Goal: Information Seeking & Learning: Learn about a topic

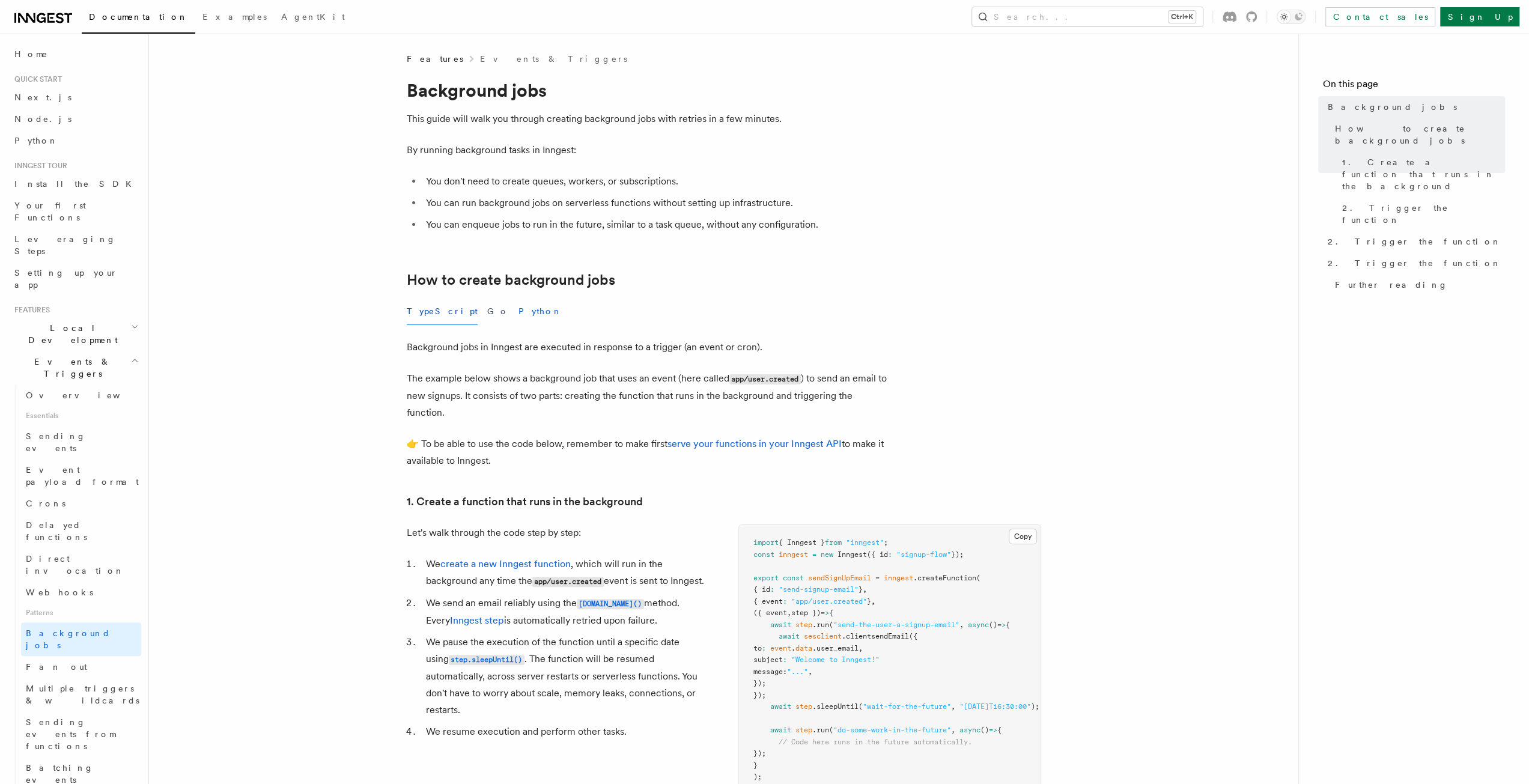
click at [518, 302] on button "Python" at bounding box center [540, 311] width 44 height 27
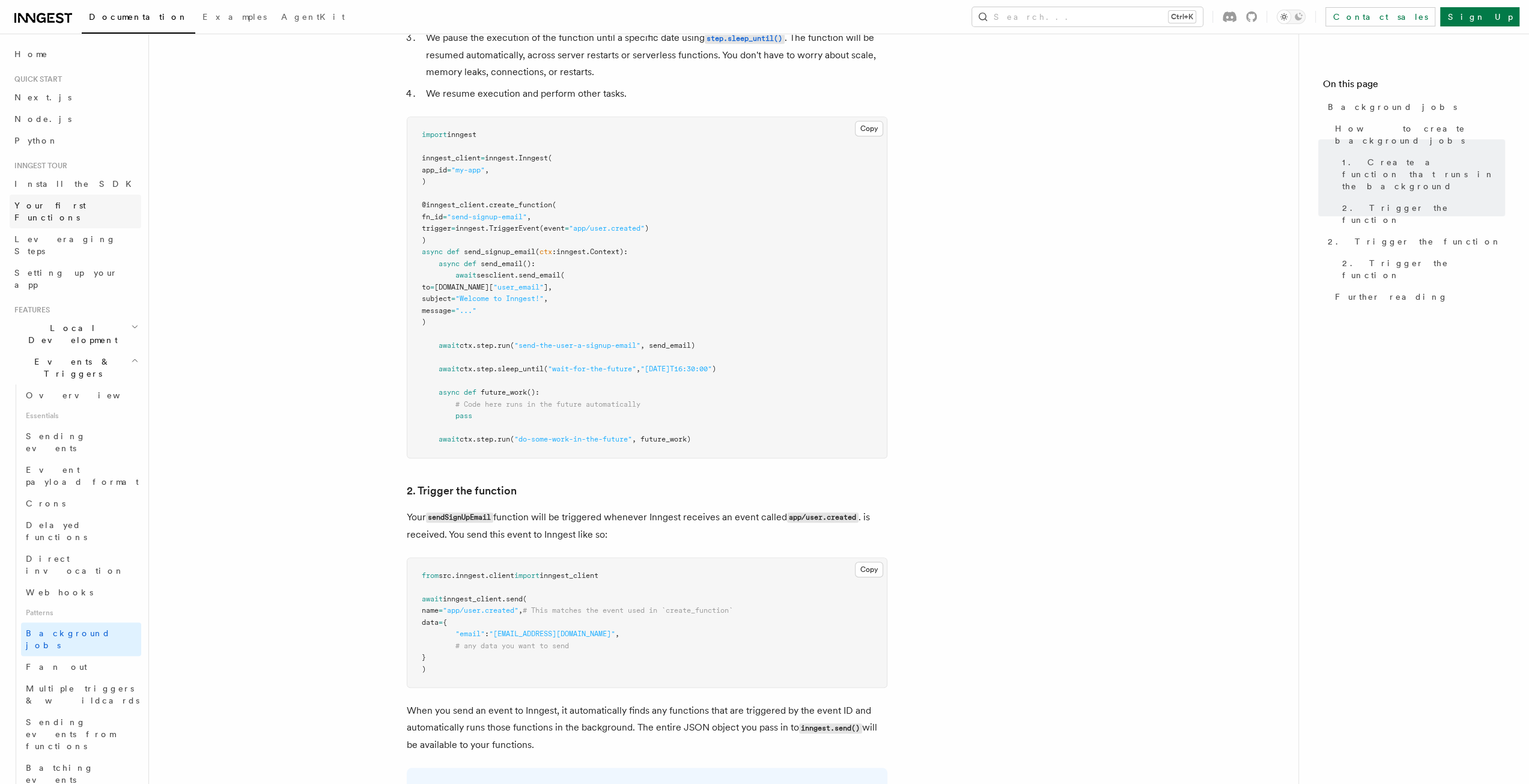
scroll to position [480, 0]
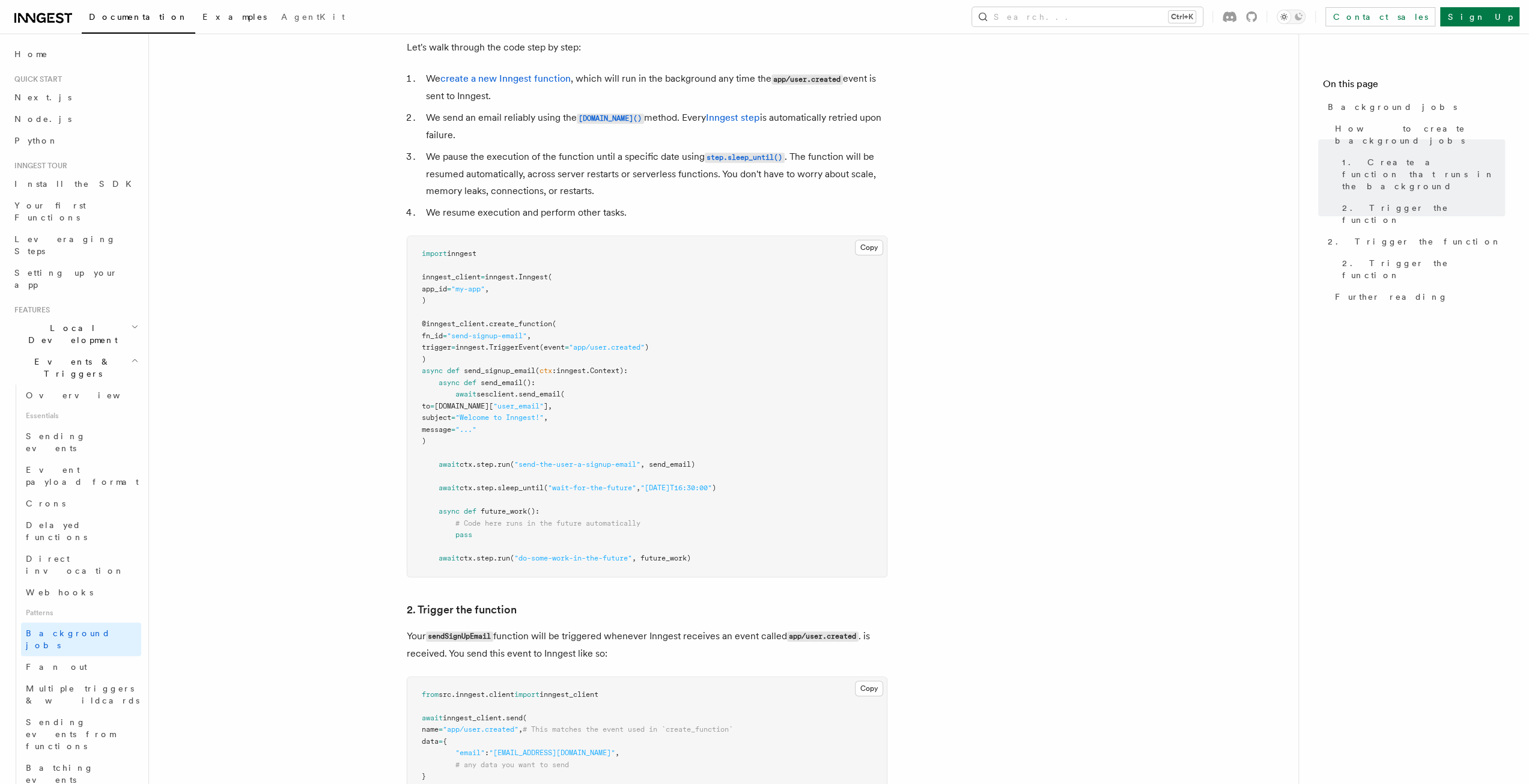
click at [203, 18] on span "Examples" at bounding box center [235, 17] width 64 height 10
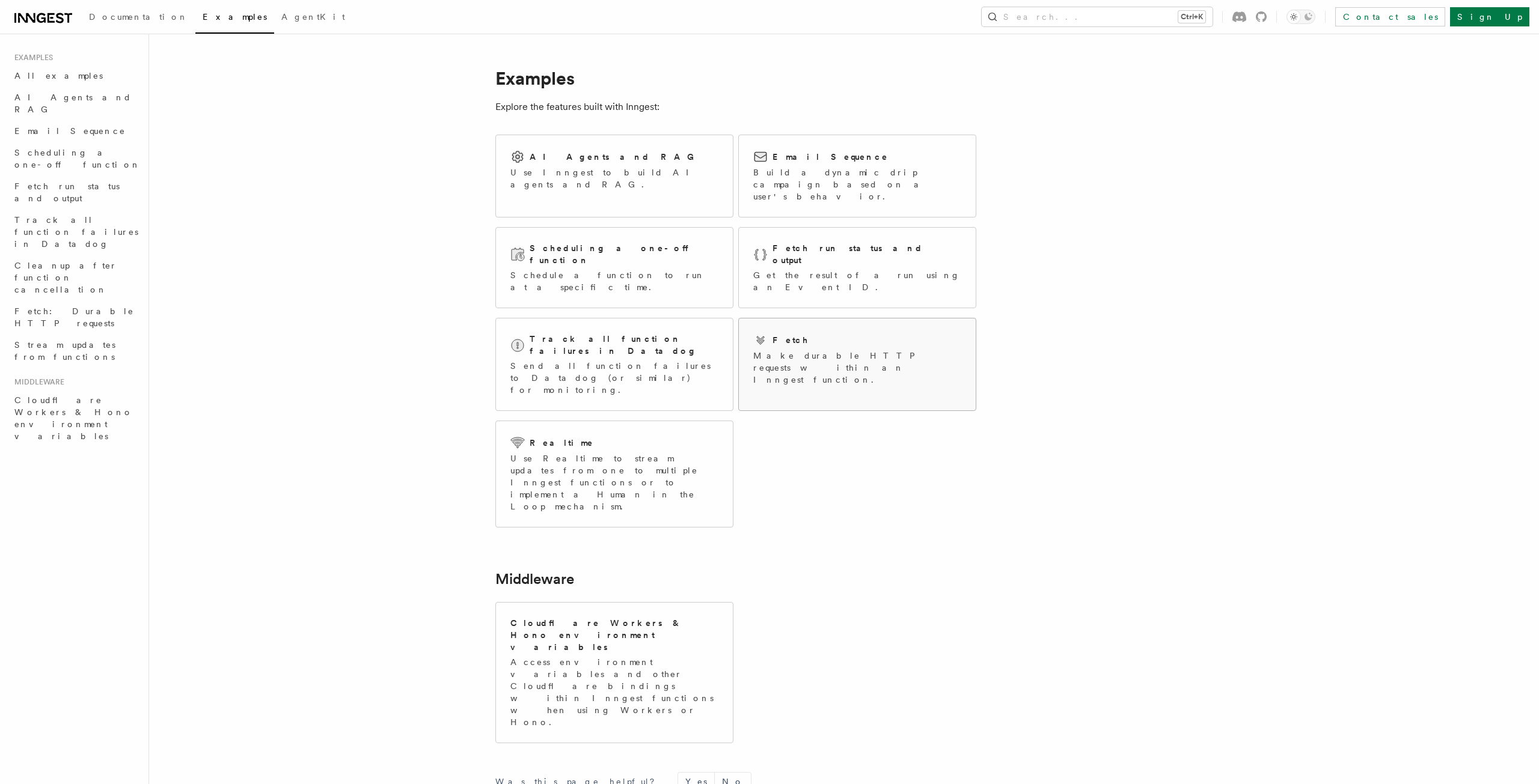
click at [855, 333] on div "Fetch" at bounding box center [857, 340] width 208 height 14
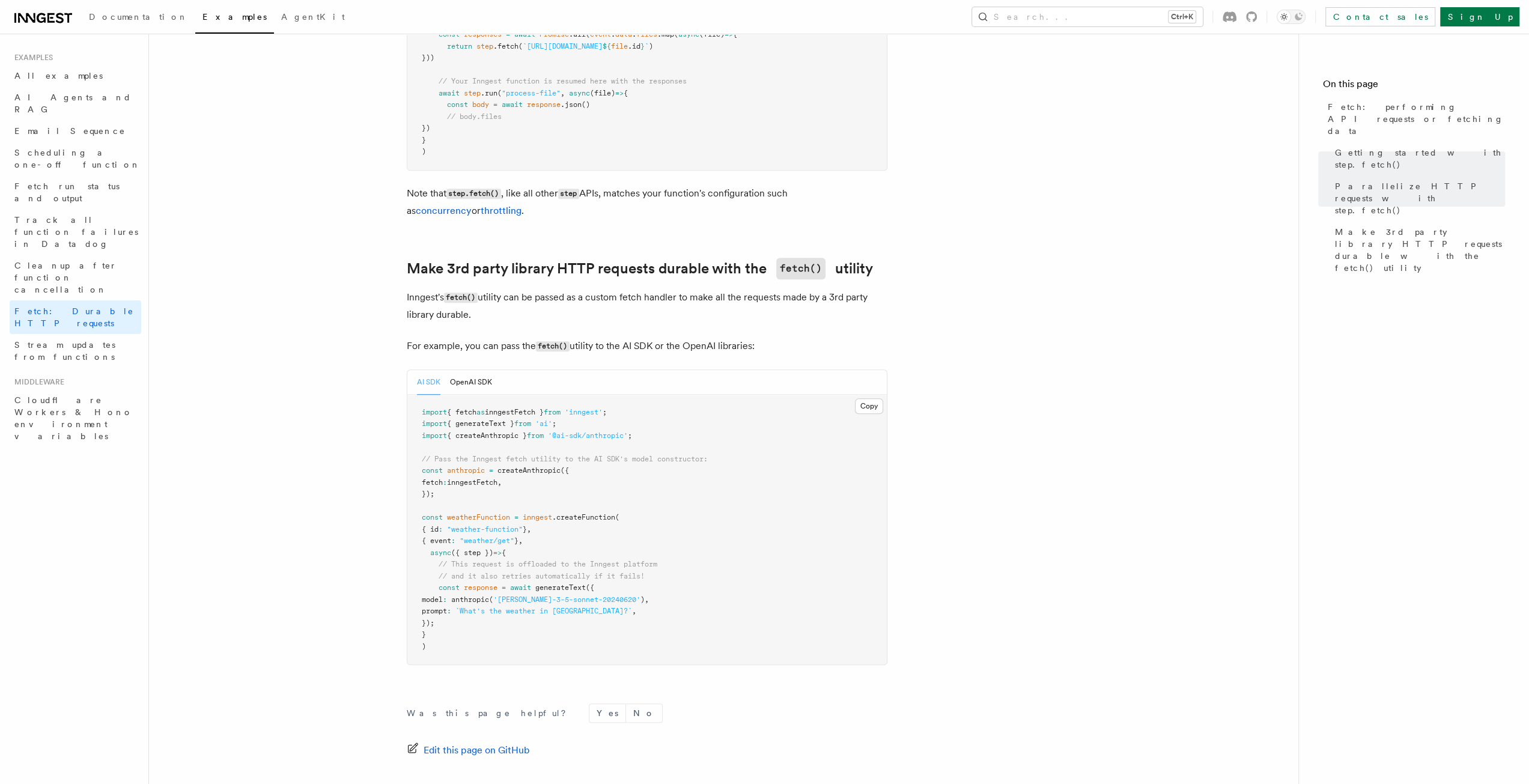
scroll to position [960, 0]
